Goal: Information Seeking & Learning: Check status

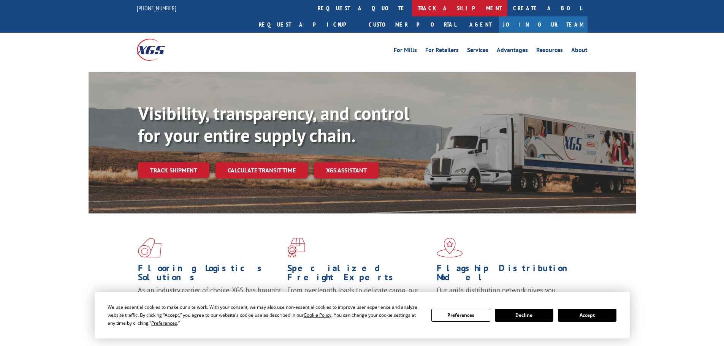
click at [412, 7] on link "track a shipment" at bounding box center [459, 8] width 95 height 16
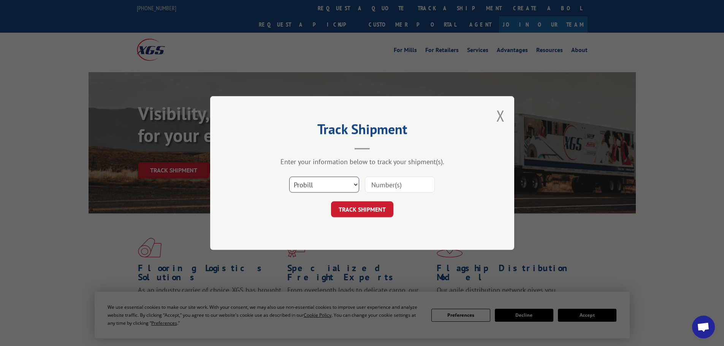
click at [355, 182] on select "Select category... Probill BOL PO" at bounding box center [324, 185] width 70 height 16
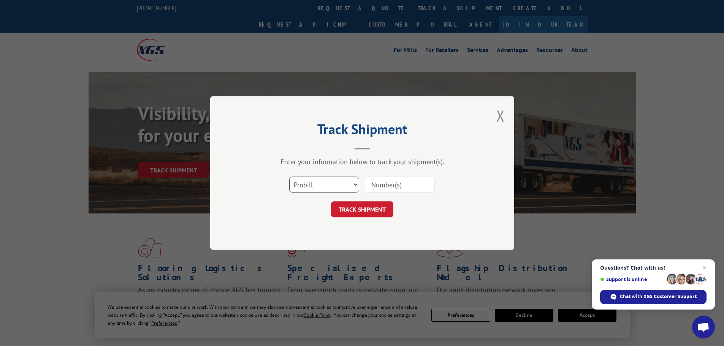
select select "bol"
click at [289, 177] on select "Select category... Probill BOL PO" at bounding box center [324, 185] width 70 height 16
click at [382, 189] on input at bounding box center [400, 185] width 70 height 16
type input "531253236"
click at [359, 212] on button "TRACK SHIPMENT" at bounding box center [362, 209] width 62 height 16
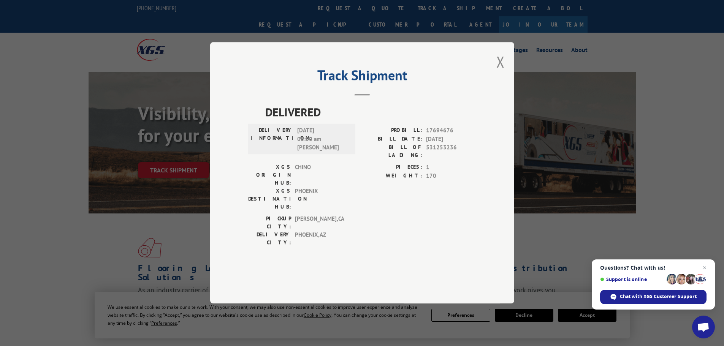
click at [342, 231] on span "[GEOGRAPHIC_DATA] , [GEOGRAPHIC_DATA]" at bounding box center [320, 239] width 51 height 16
click at [500, 72] on button "Close modal" at bounding box center [500, 62] width 8 height 20
